Goal: Task Accomplishment & Management: Use online tool/utility

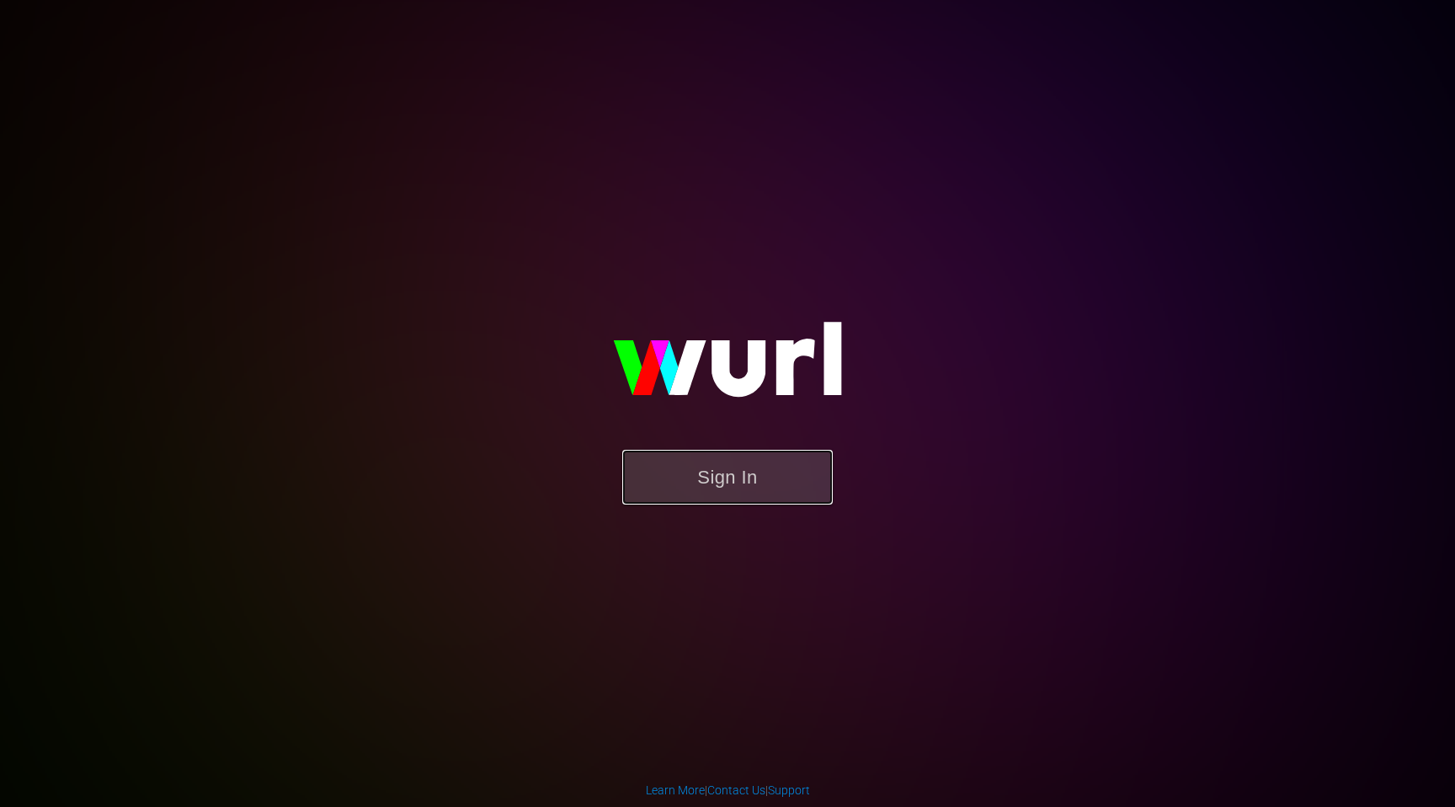
click at [756, 504] on button "Sign In" at bounding box center [727, 477] width 211 height 55
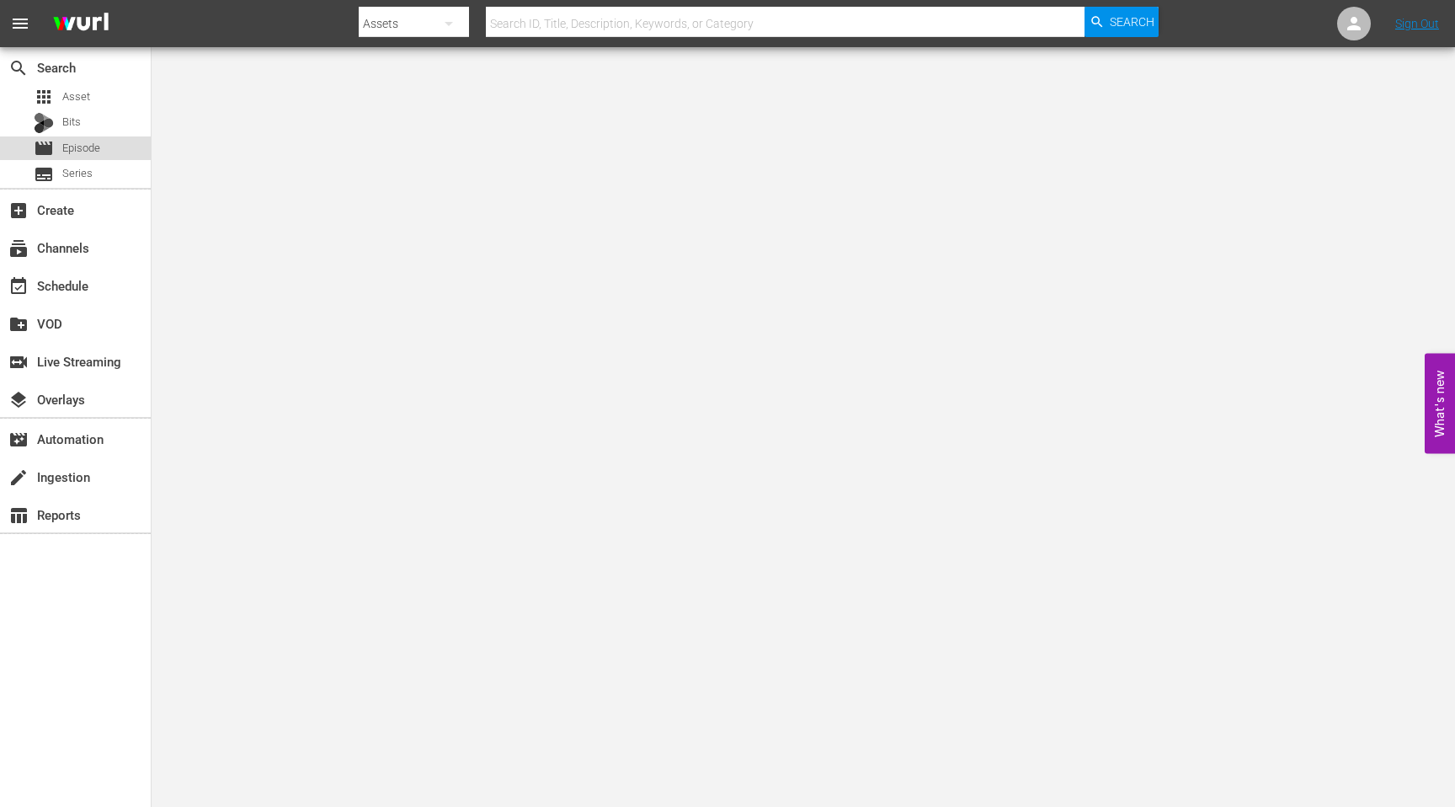
click at [94, 147] on span "Episode" at bounding box center [81, 148] width 38 height 17
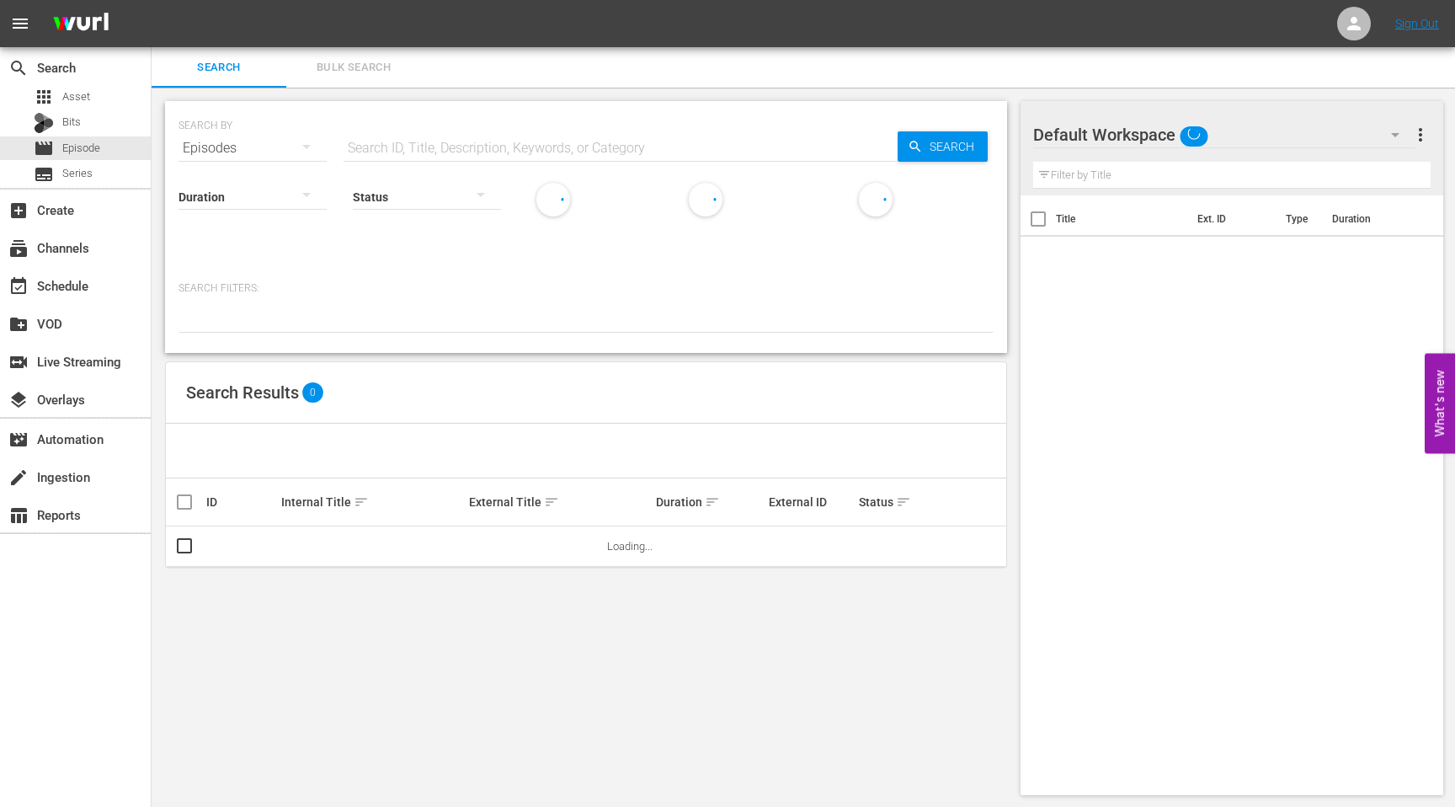
click at [442, 142] on input "text" at bounding box center [621, 148] width 554 height 40
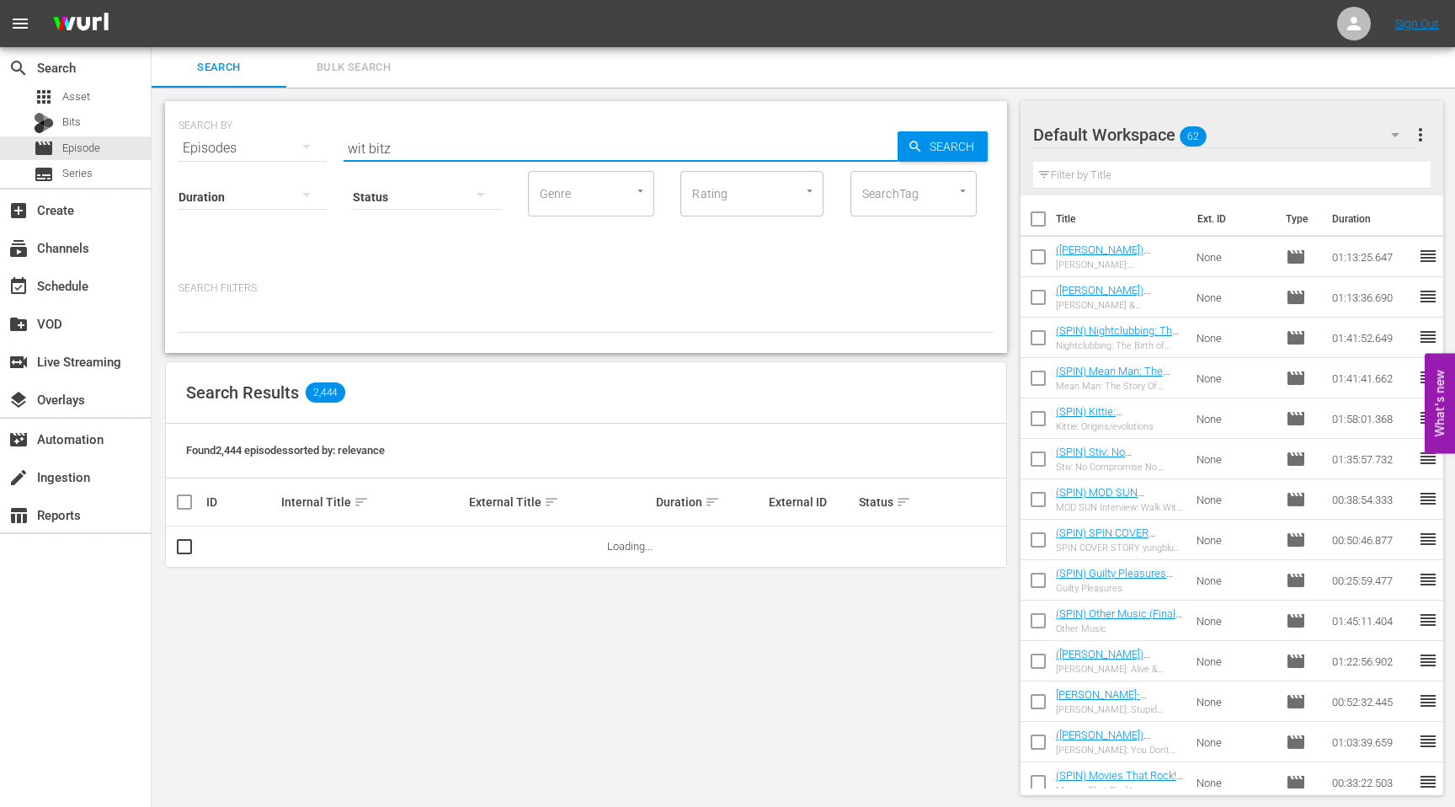
click at [365, 148] on input "wit bitz" at bounding box center [621, 148] width 554 height 40
type input "[PERSON_NAME] [PERSON_NAME]"
click at [944, 147] on span "Search" at bounding box center [955, 146] width 65 height 30
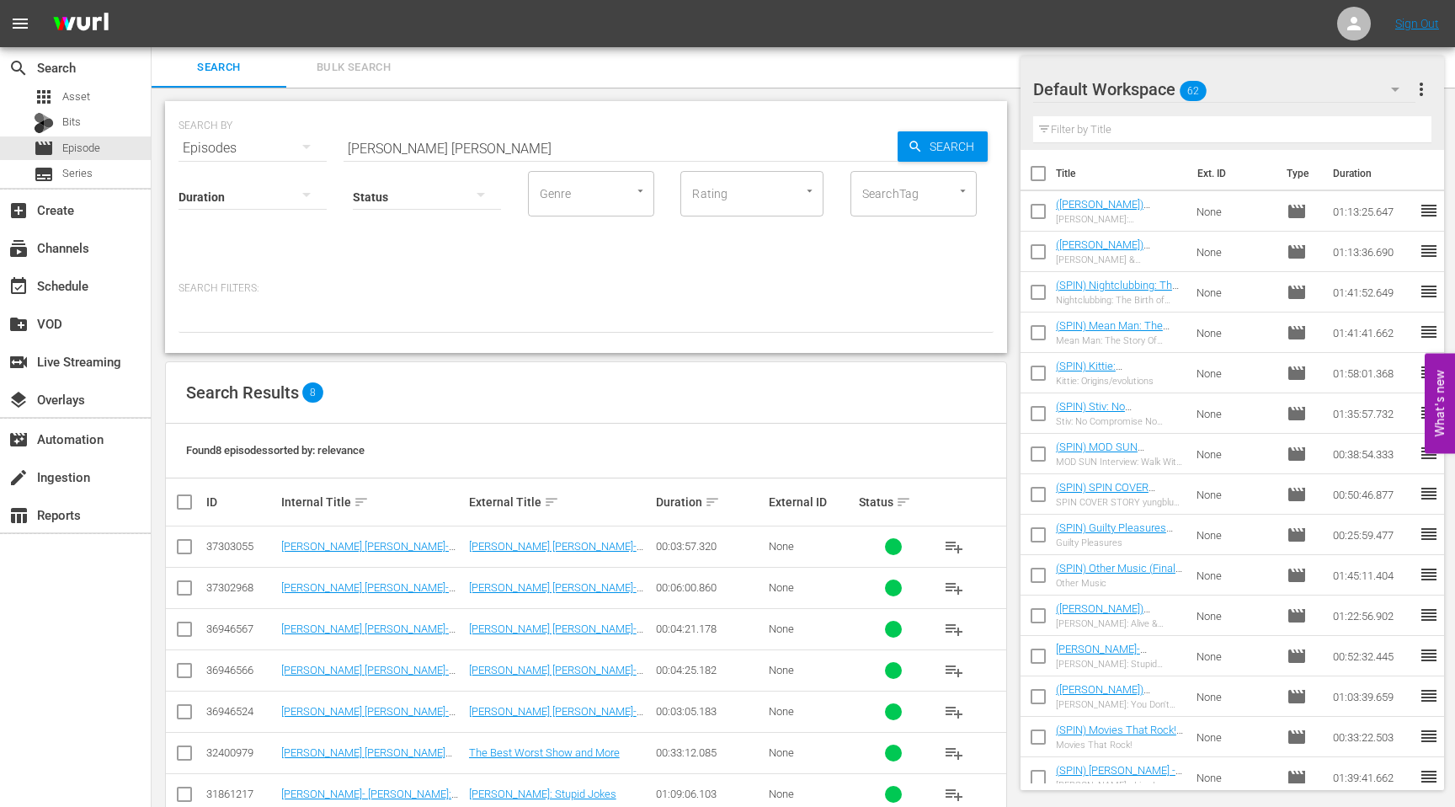
scroll to position [80, 0]
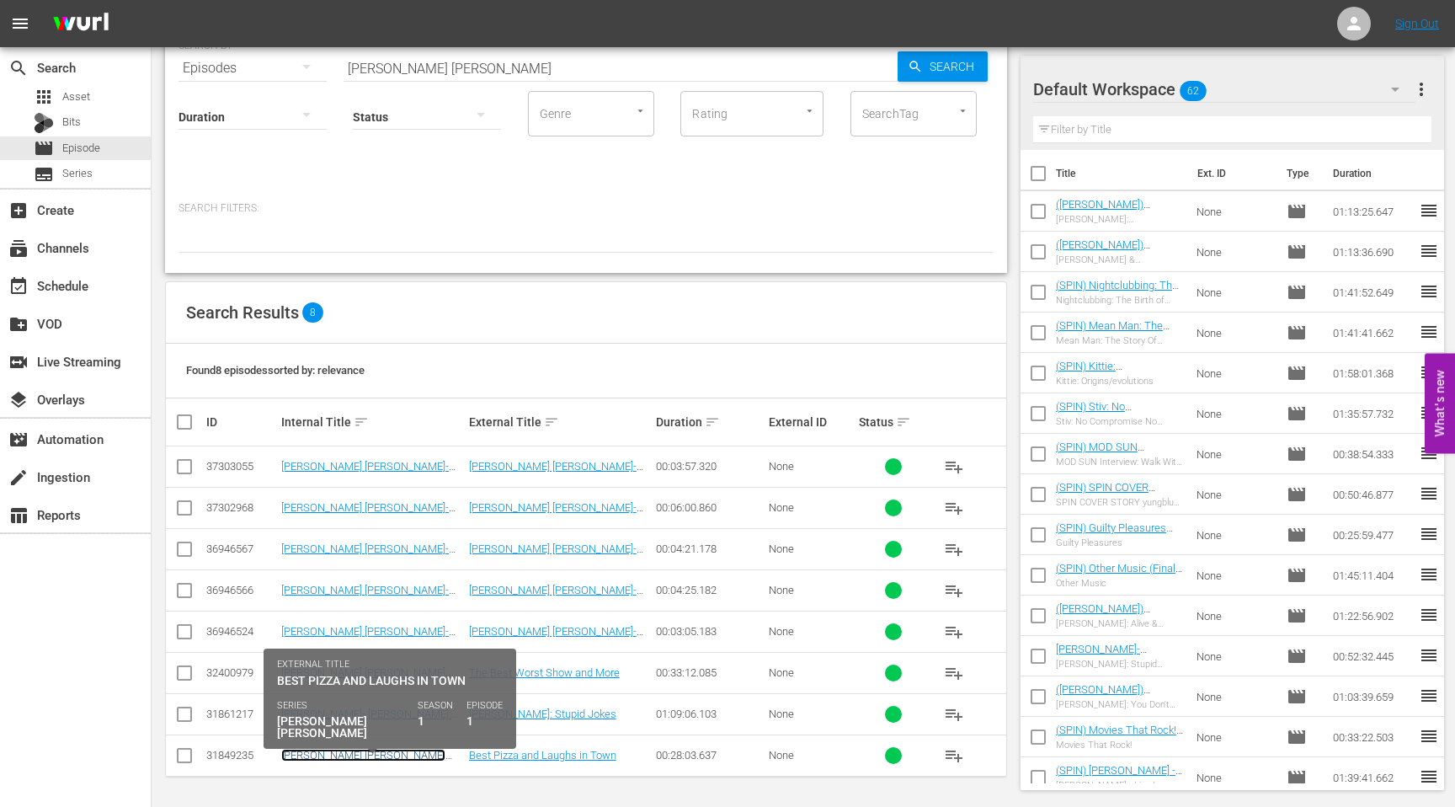
click at [394, 756] on link "[PERSON_NAME] [PERSON_NAME] Episode 1 (Best Pizza and Laughs in Town)" at bounding box center [366, 768] width 171 height 38
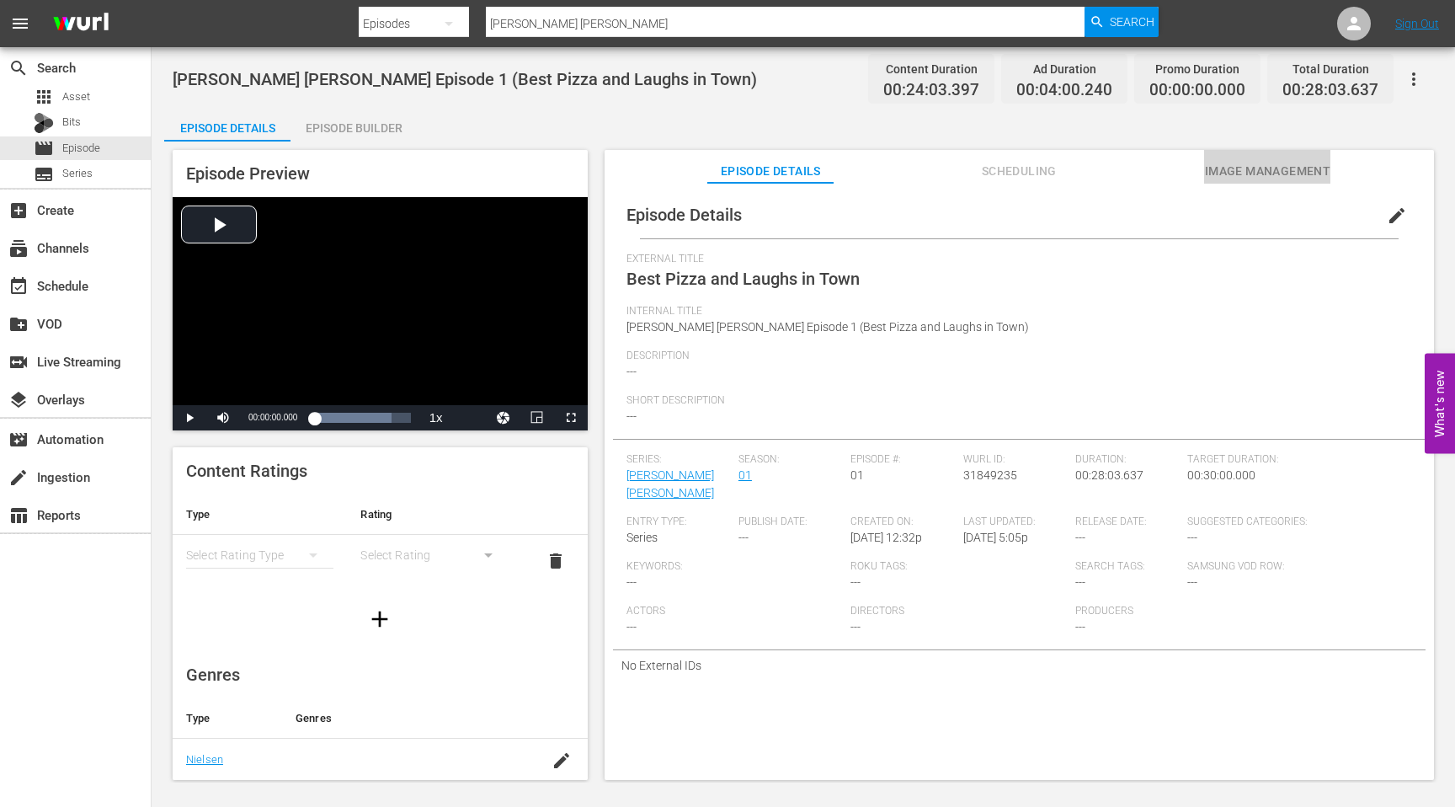
click at [1294, 171] on span "Image Management" at bounding box center [1267, 171] width 126 height 21
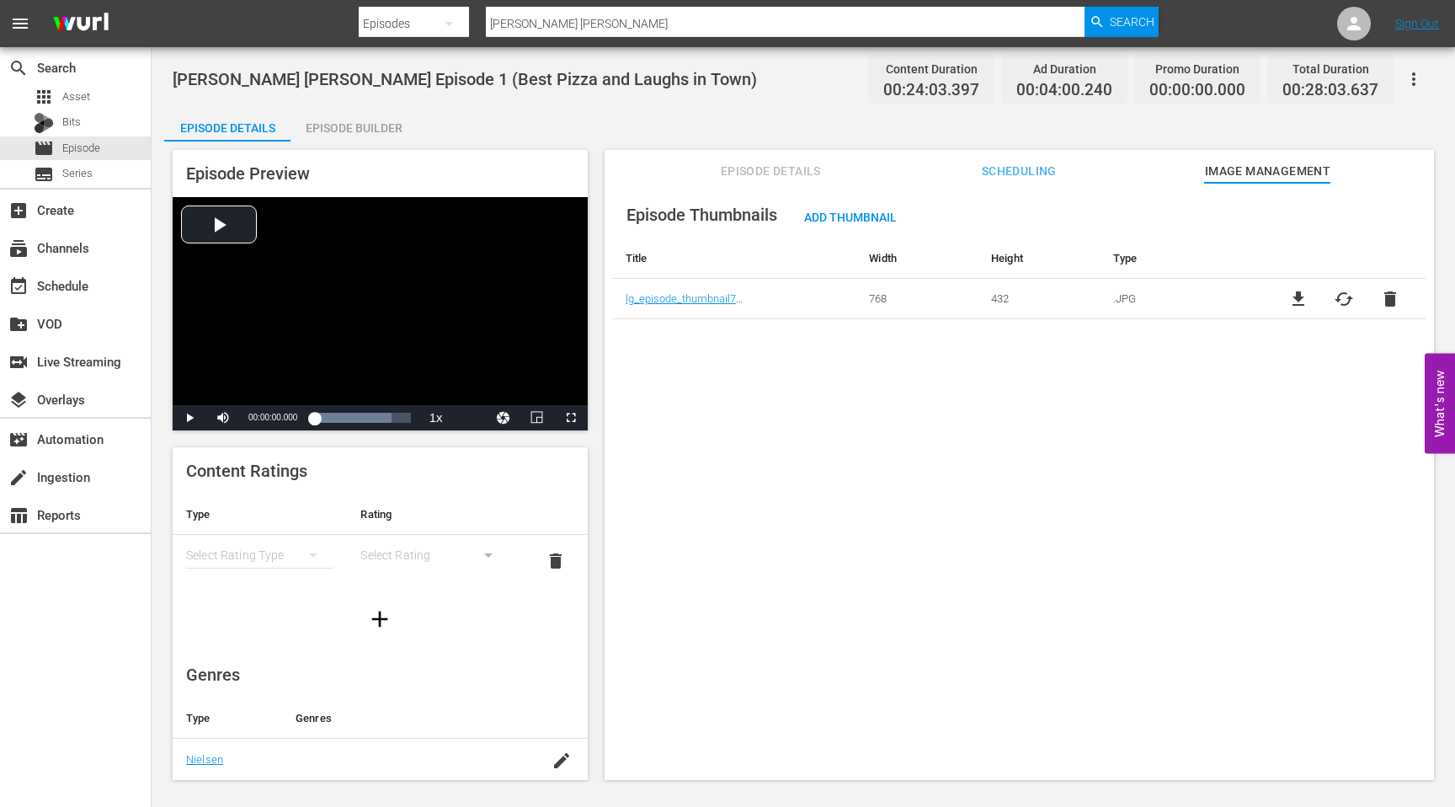
click at [1027, 166] on span "Scheduling" at bounding box center [1019, 171] width 126 height 21
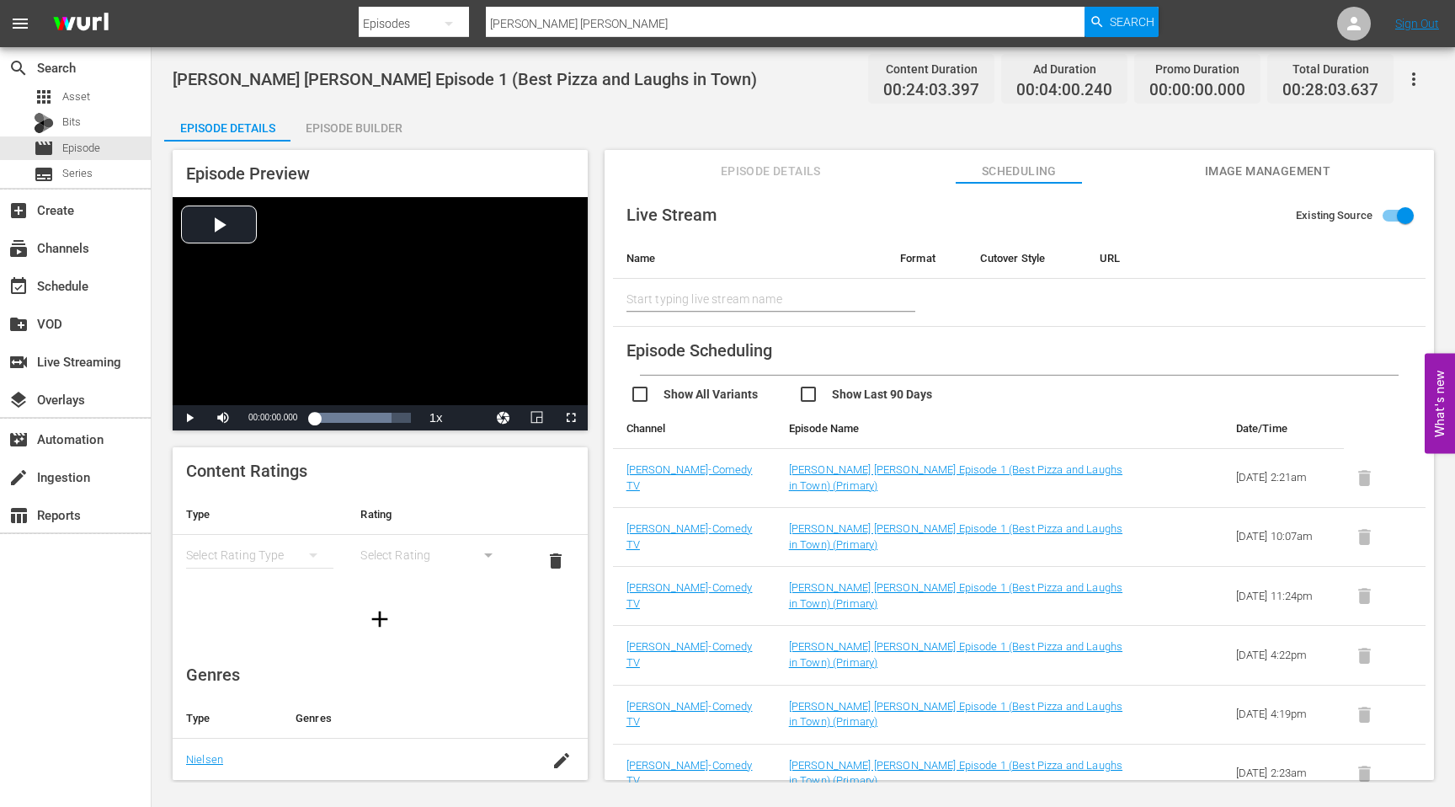
click at [1234, 165] on span "Image Management" at bounding box center [1267, 171] width 126 height 21
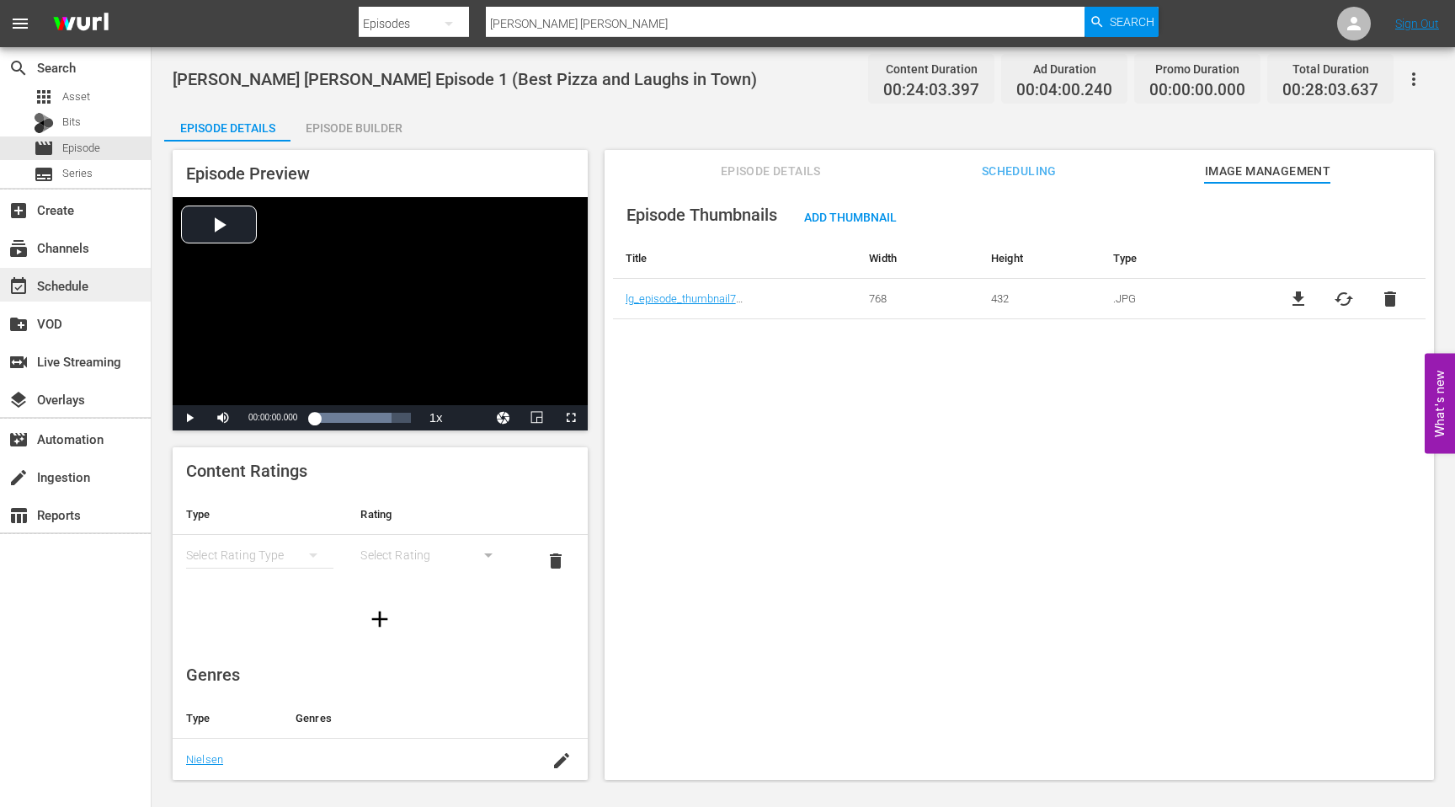
click at [103, 290] on div "event_available Schedule" at bounding box center [75, 285] width 151 height 34
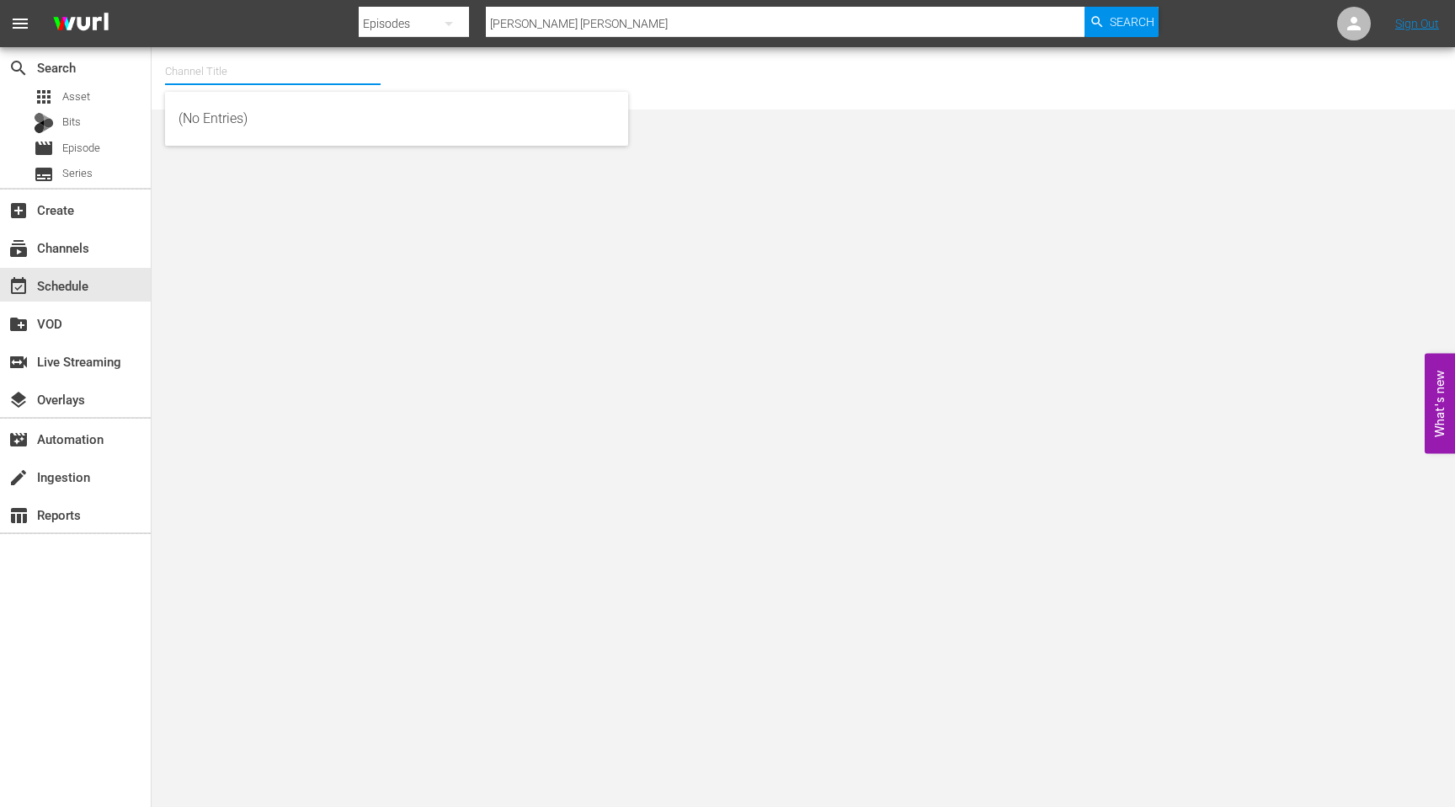
click at [278, 77] on input "text" at bounding box center [273, 71] width 216 height 40
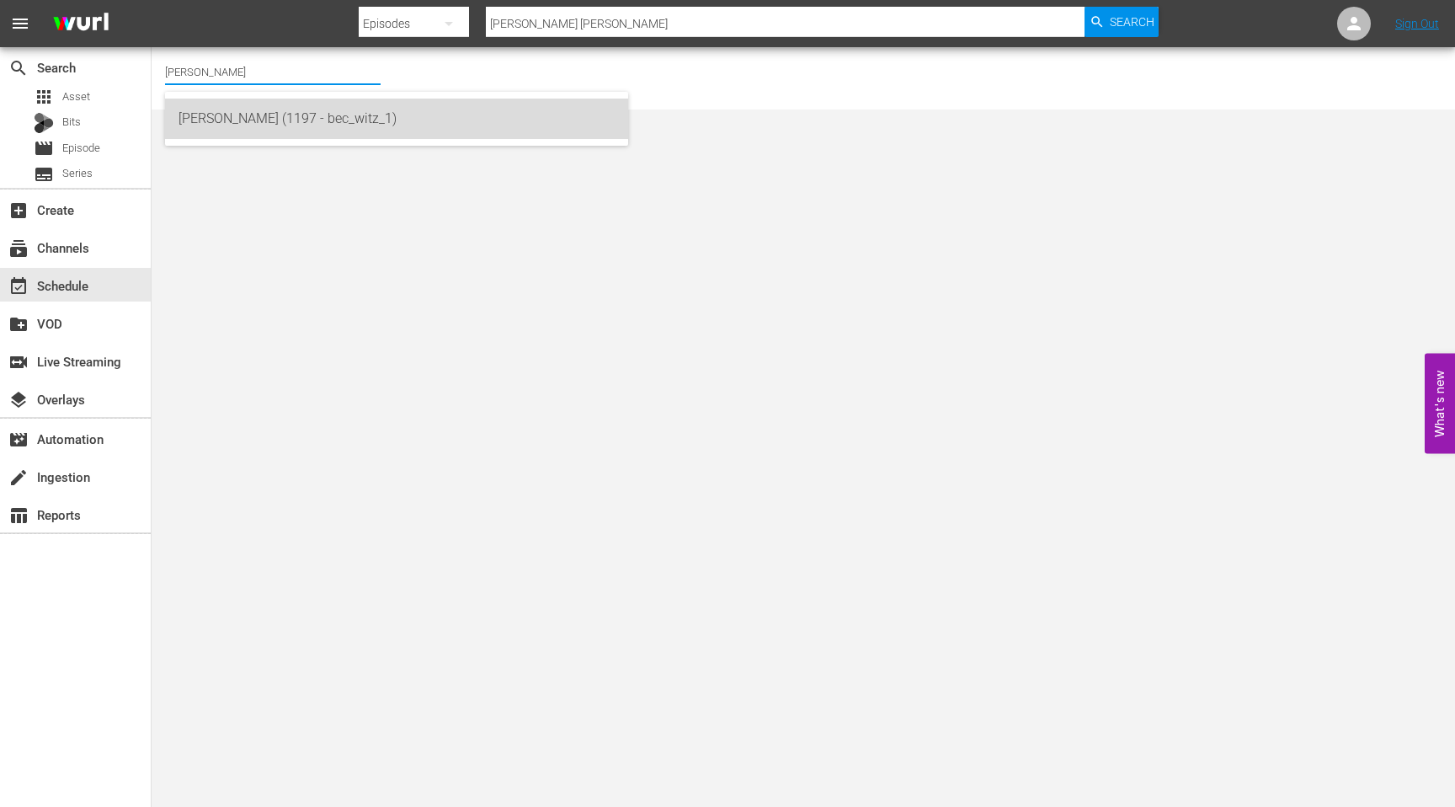
click at [292, 119] on div "[PERSON_NAME] (1197 - bec_witz_1)" at bounding box center [397, 119] width 436 height 40
type input "[PERSON_NAME] (1197 - bec_witz_1)"
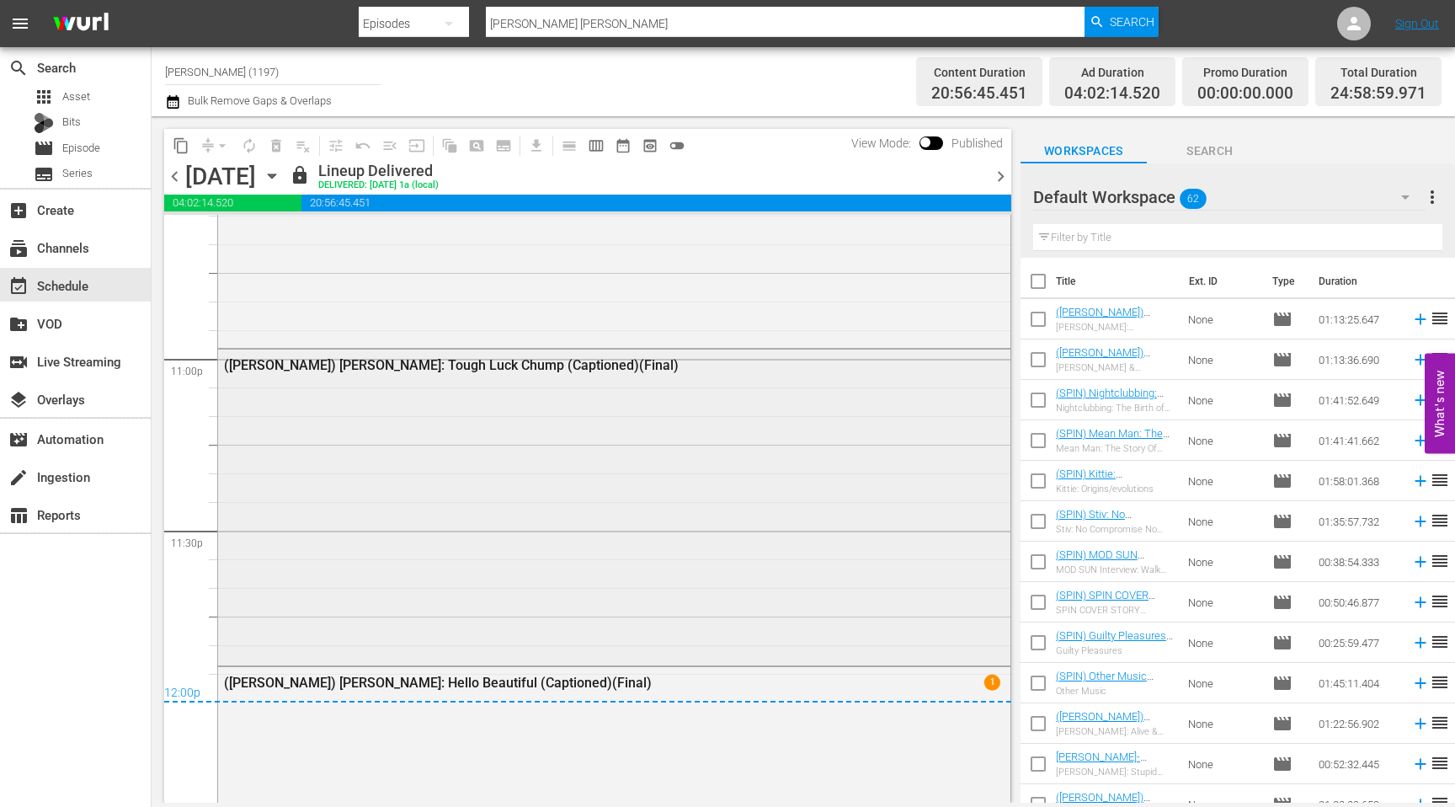
scroll to position [7688, 0]
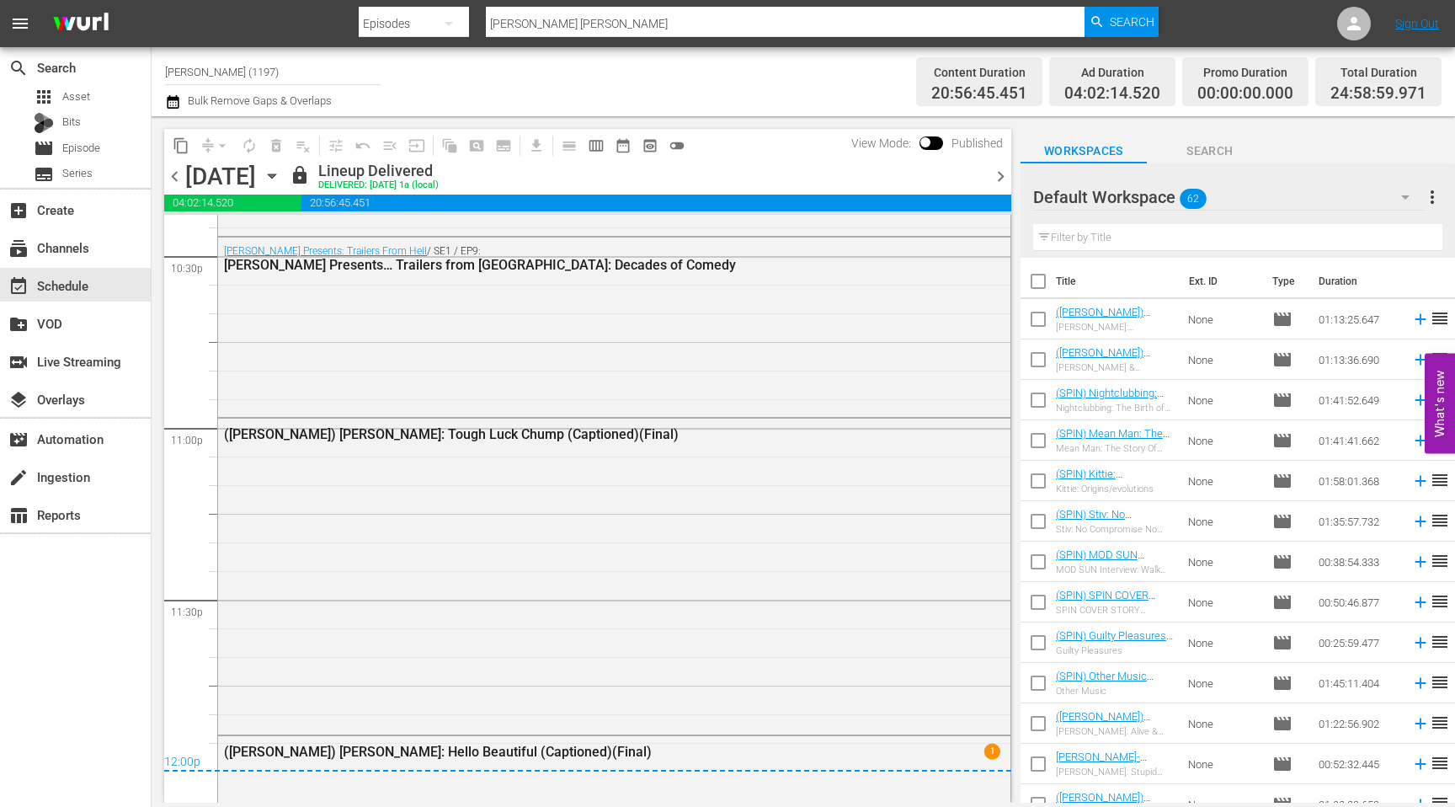
click at [1004, 167] on span "chevron_right" at bounding box center [1000, 176] width 21 height 21
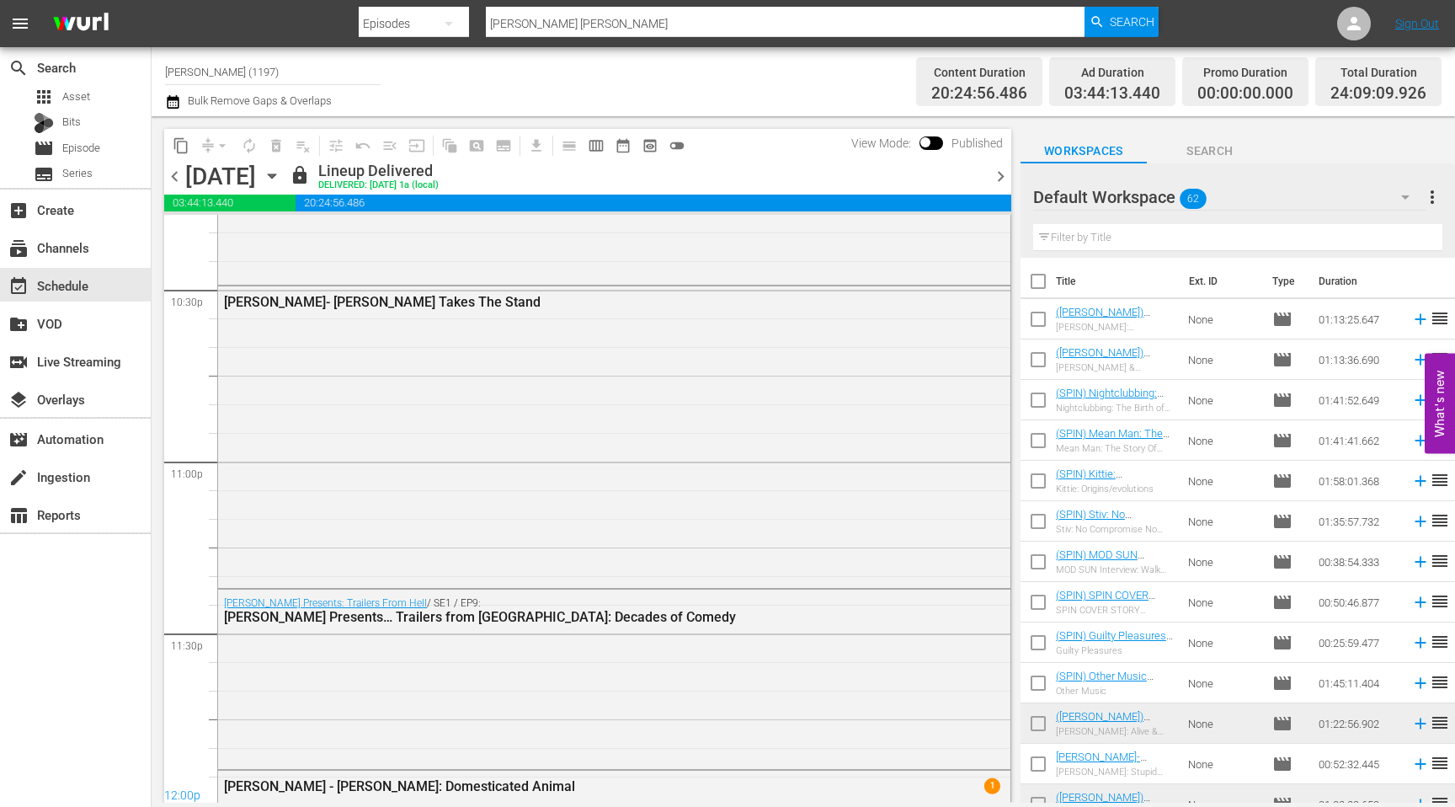
scroll to position [7545, 0]
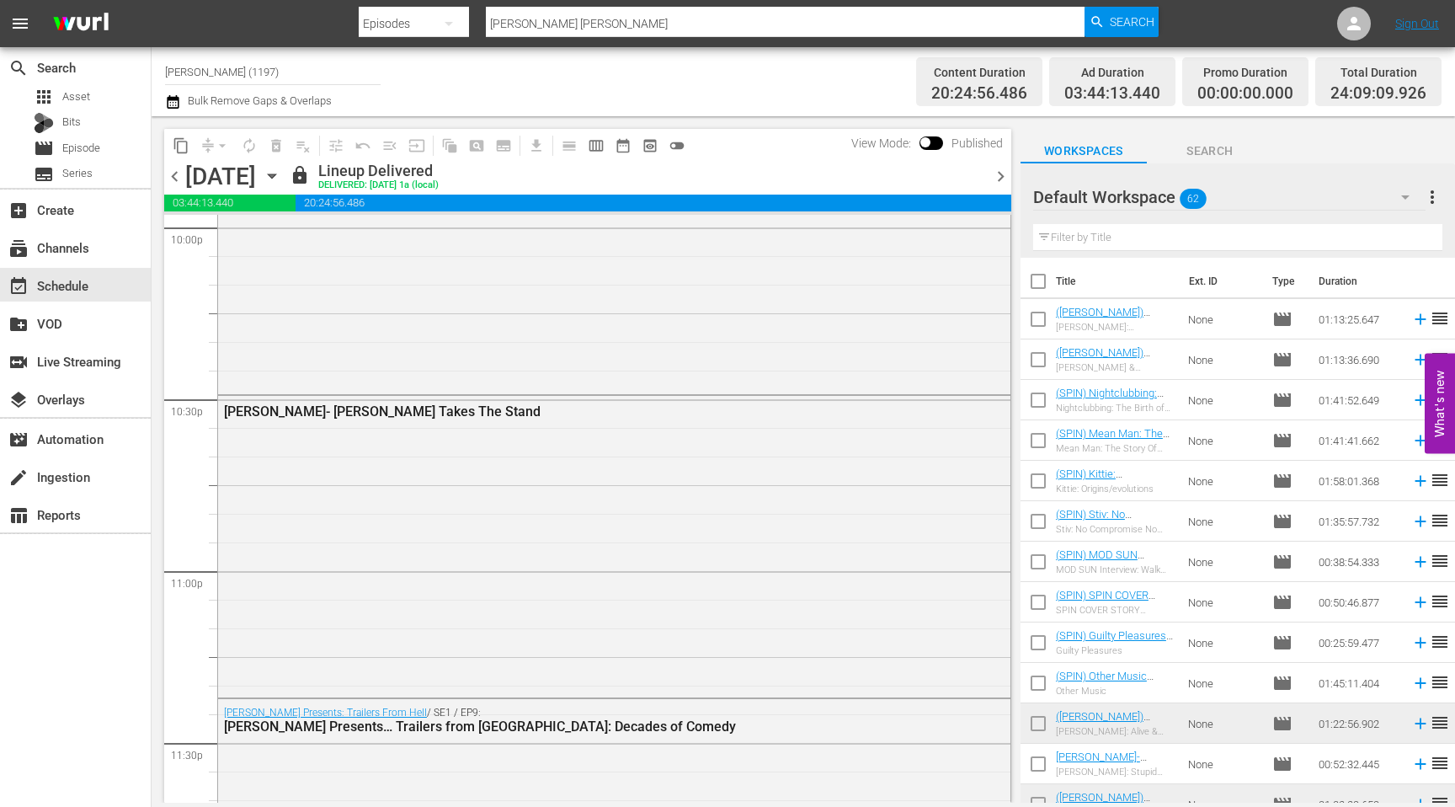
click at [183, 179] on span "chevron_left" at bounding box center [174, 176] width 21 height 21
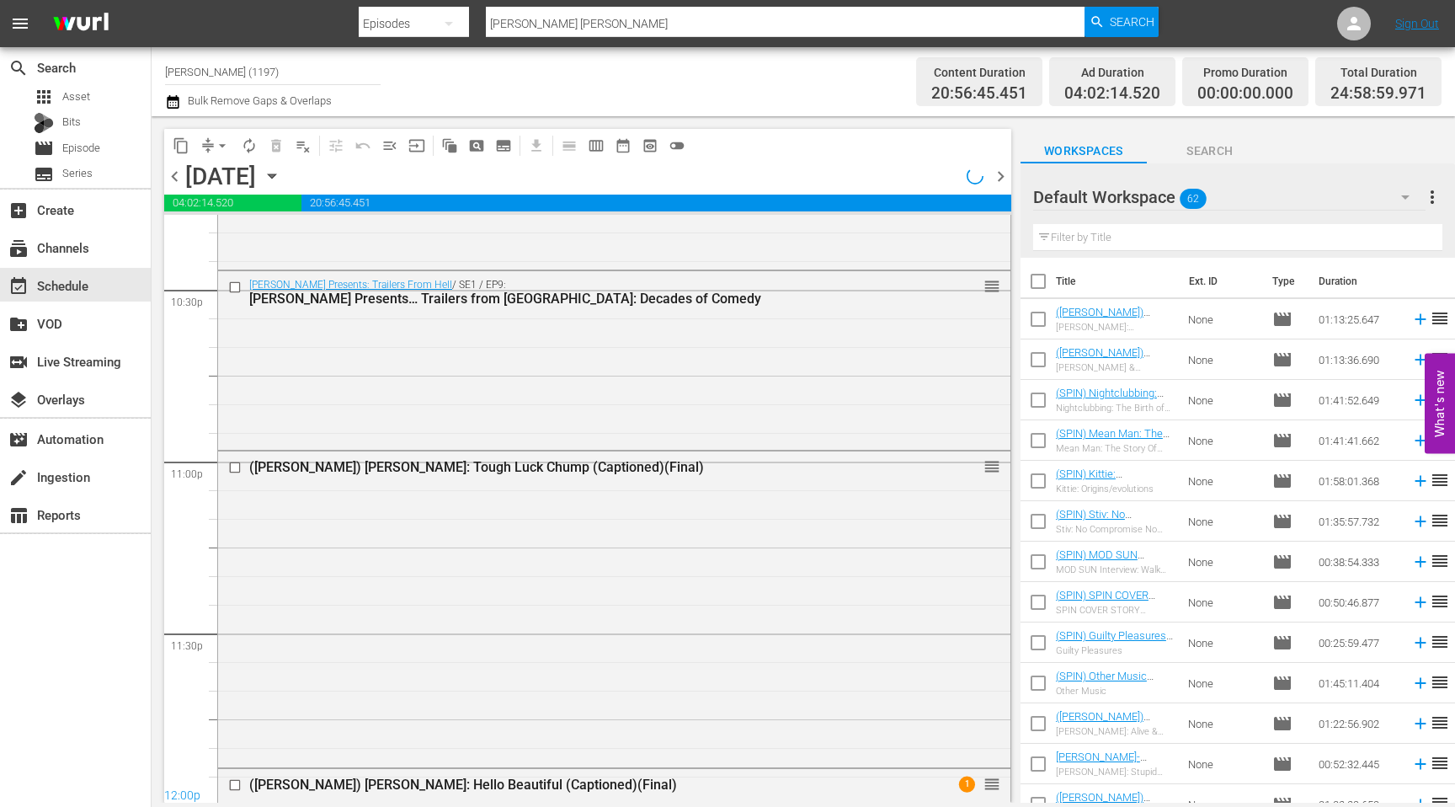
scroll to position [7688, 0]
